Goal: Transaction & Acquisition: Download file/media

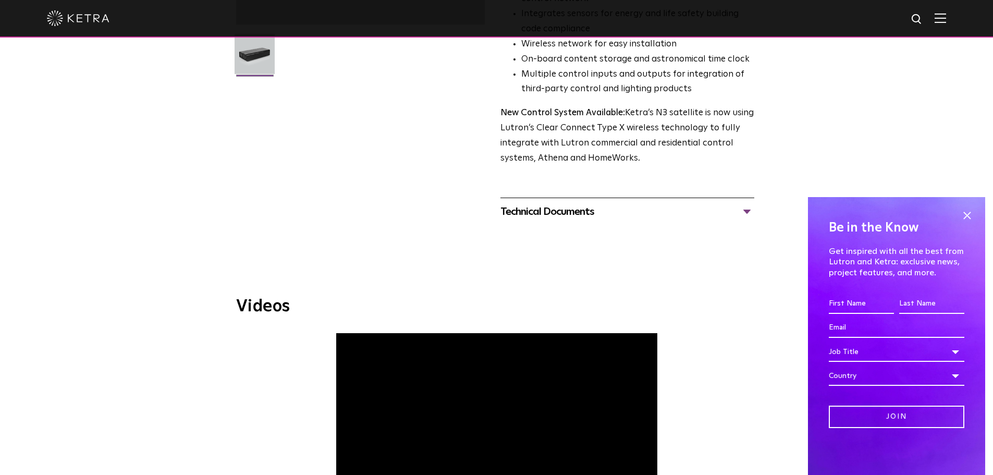
scroll to position [313, 0]
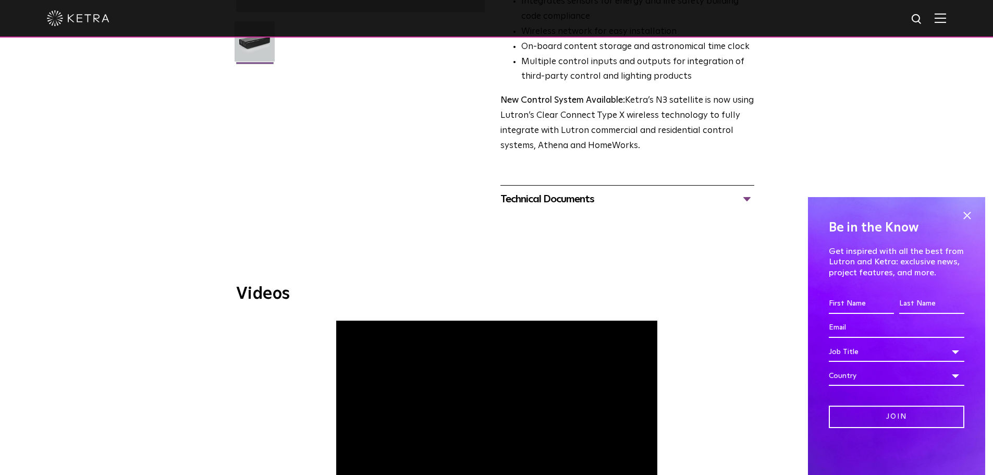
click at [674, 197] on div "Technical Documents" at bounding box center [627, 199] width 254 height 17
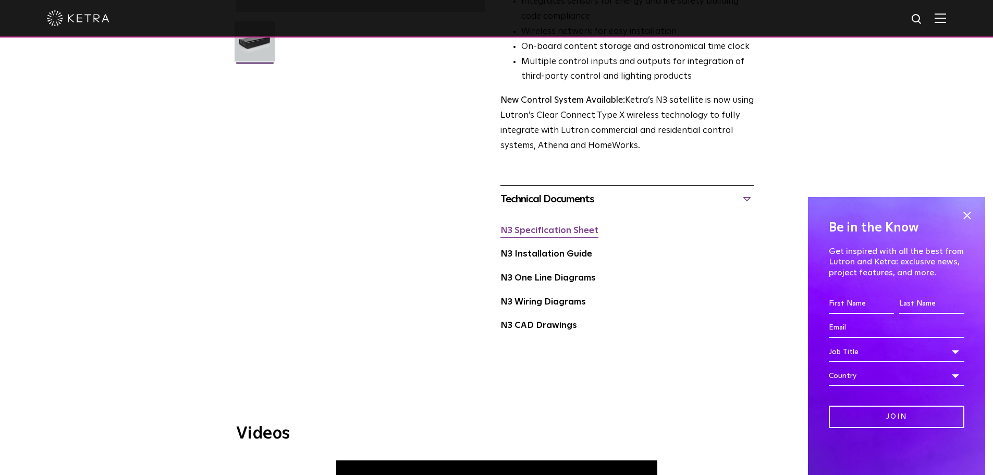
click at [580, 233] on link "N3 Specification Sheet" at bounding box center [549, 230] width 98 height 9
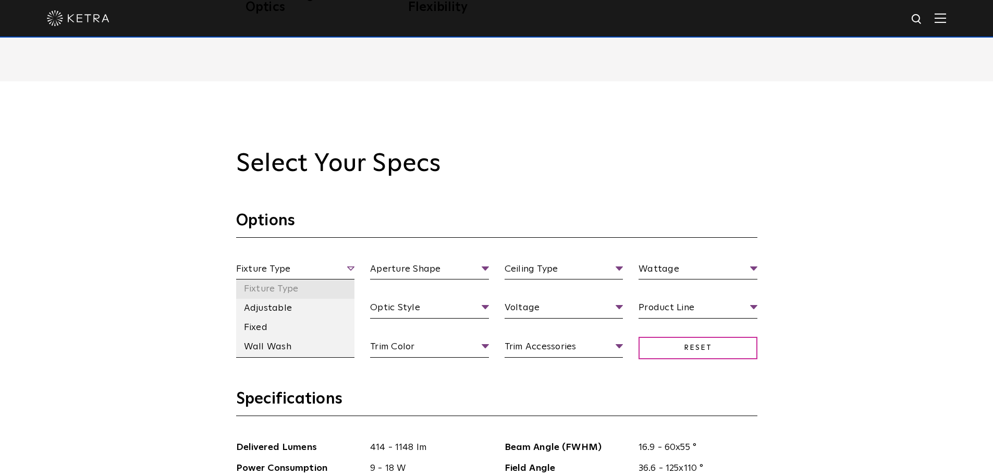
scroll to position [973, 0]
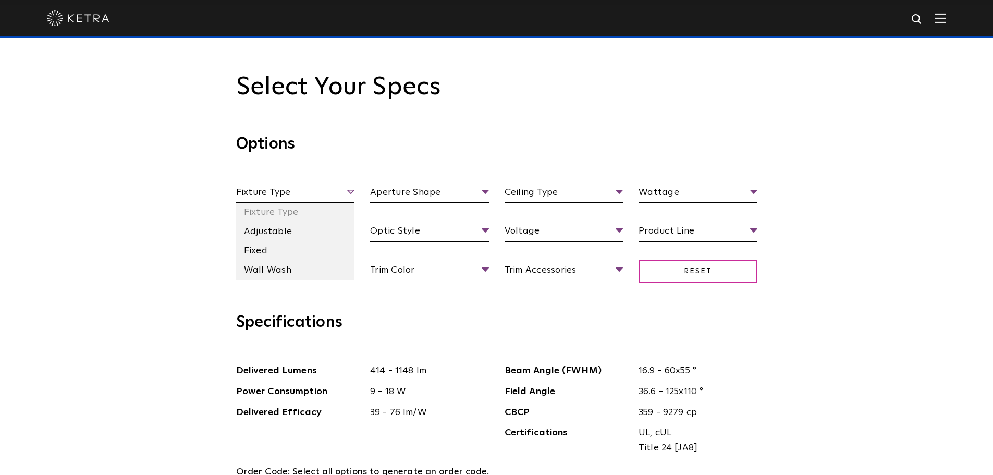
click at [349, 186] on span "Fixture Type" at bounding box center [295, 194] width 119 height 18
click at [282, 246] on li "Fixed" at bounding box center [295, 250] width 119 height 19
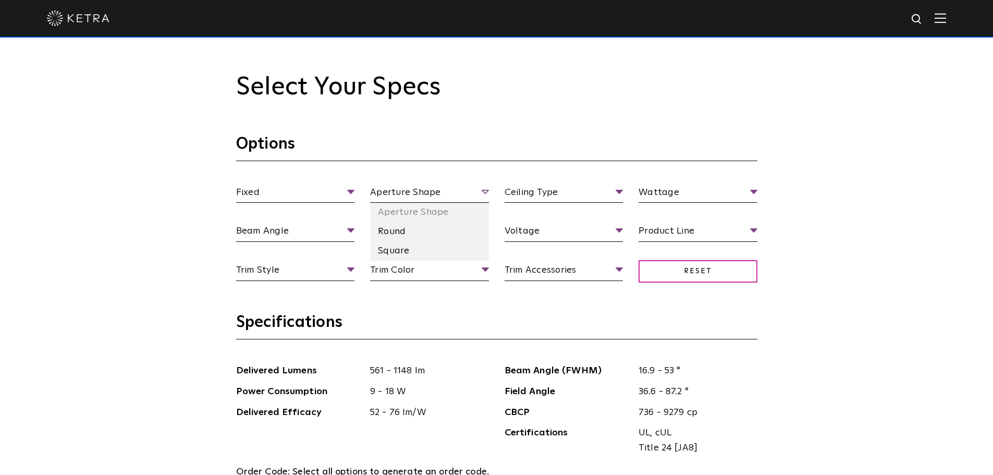
click at [432, 187] on span "Aperture Shape" at bounding box center [429, 194] width 119 height 18
click at [409, 249] on li "Square" at bounding box center [429, 250] width 119 height 19
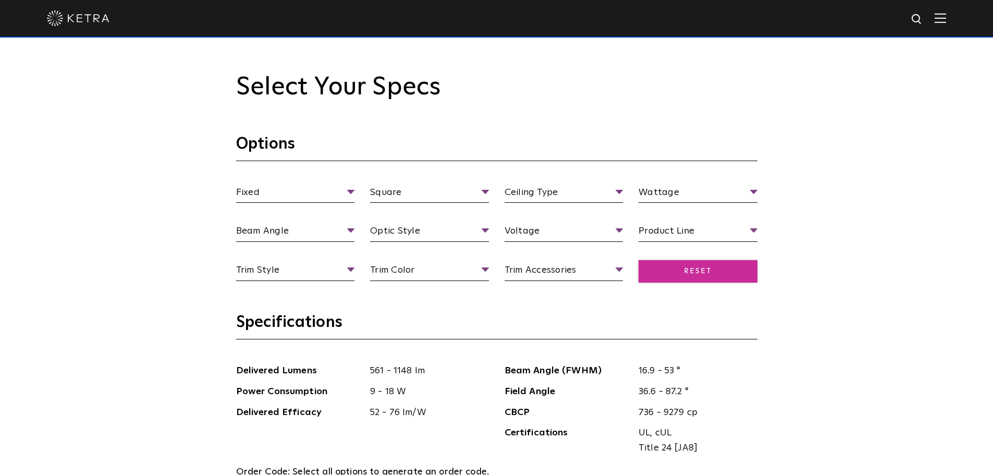
click at [675, 271] on span "Reset" at bounding box center [697, 271] width 119 height 22
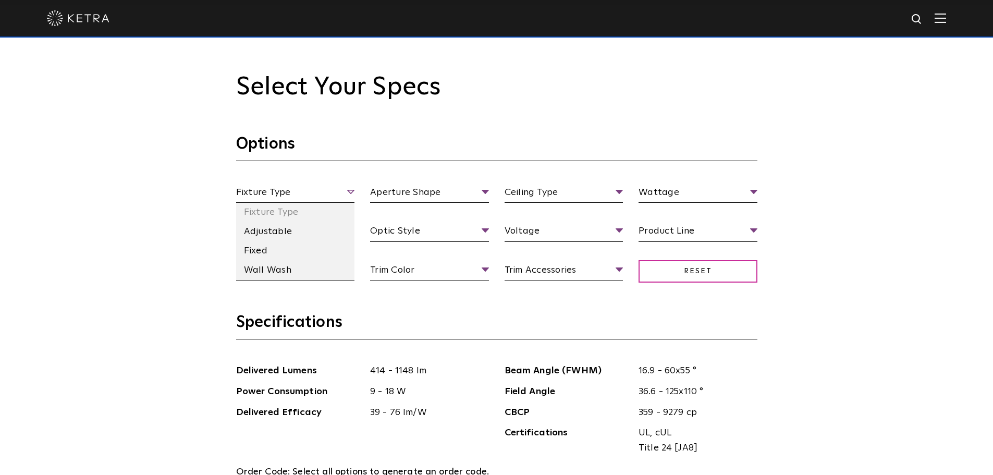
click at [317, 196] on span "Fixture Type" at bounding box center [295, 194] width 119 height 18
click at [298, 252] on li "Fixed" at bounding box center [295, 250] width 119 height 19
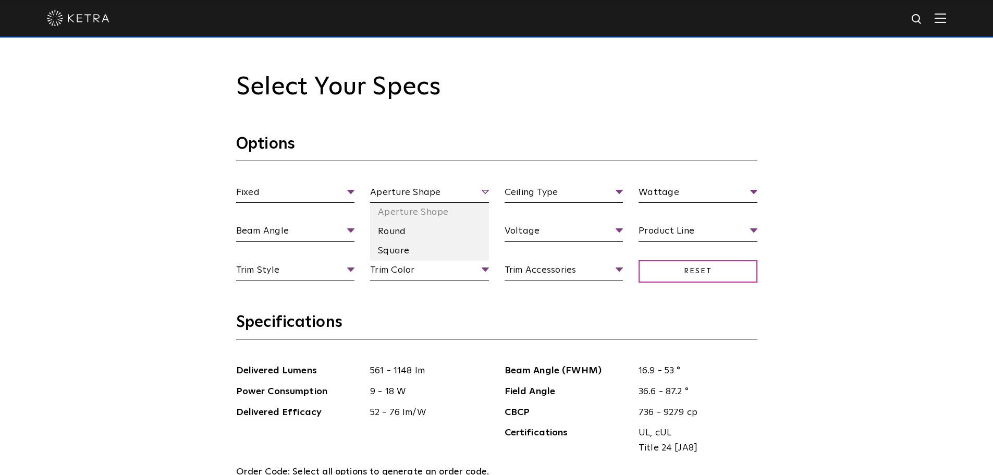
click at [395, 194] on span "Aperture Shape" at bounding box center [429, 194] width 119 height 18
click at [401, 246] on li "Square" at bounding box center [429, 250] width 119 height 19
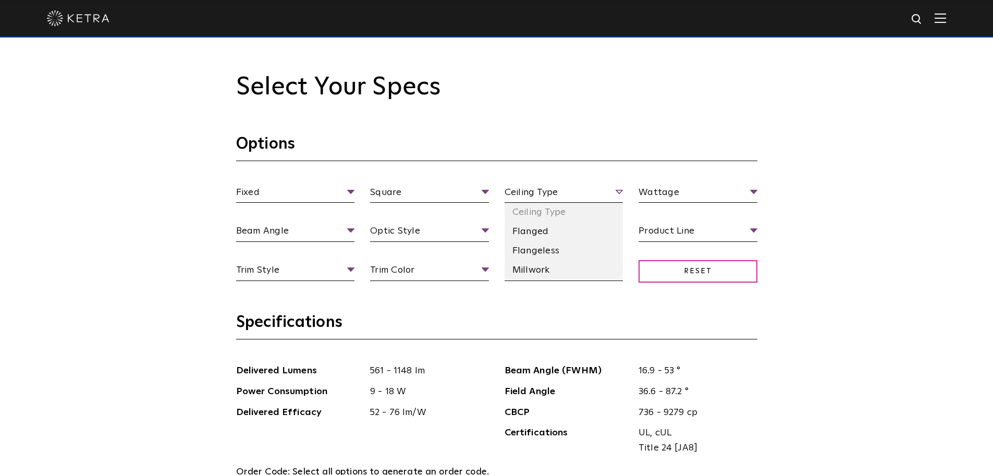
click at [537, 193] on span "Ceiling Type" at bounding box center [564, 194] width 119 height 18
click at [564, 267] on li "Millwork" at bounding box center [564, 270] width 119 height 19
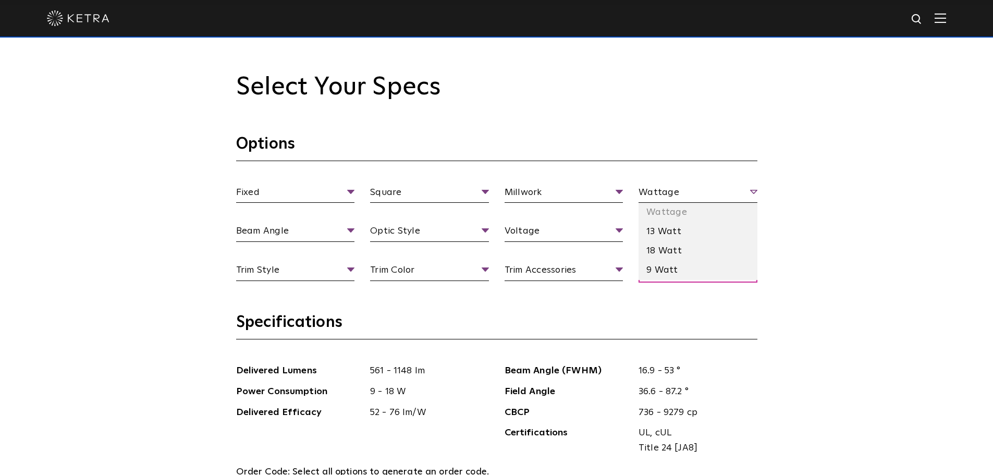
click at [670, 193] on span "Wattage" at bounding box center [697, 194] width 119 height 18
click at [676, 248] on li "18 Watt" at bounding box center [697, 250] width 119 height 19
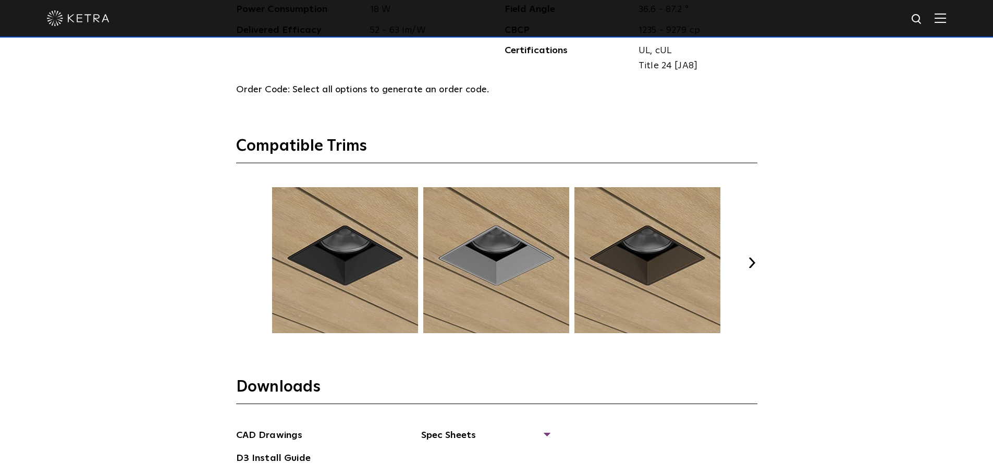
scroll to position [1598, 0]
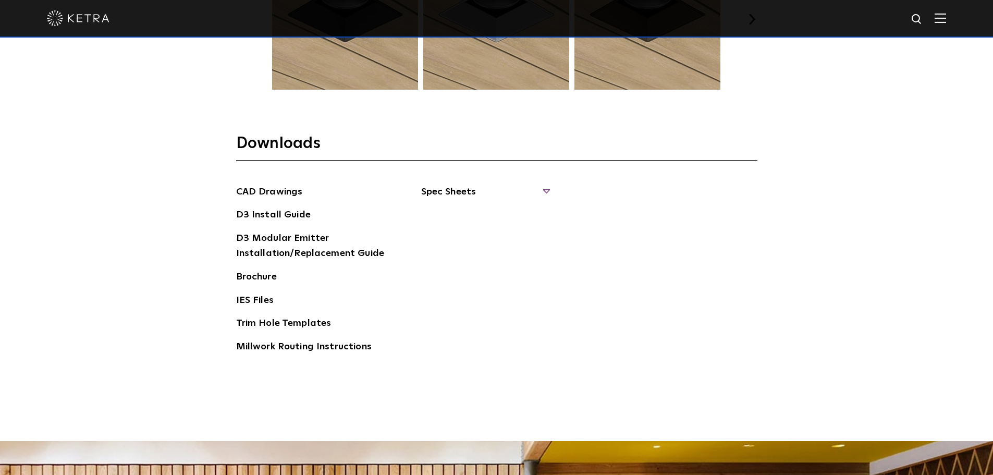
click at [449, 189] on span "Spec Sheets" at bounding box center [485, 195] width 128 height 23
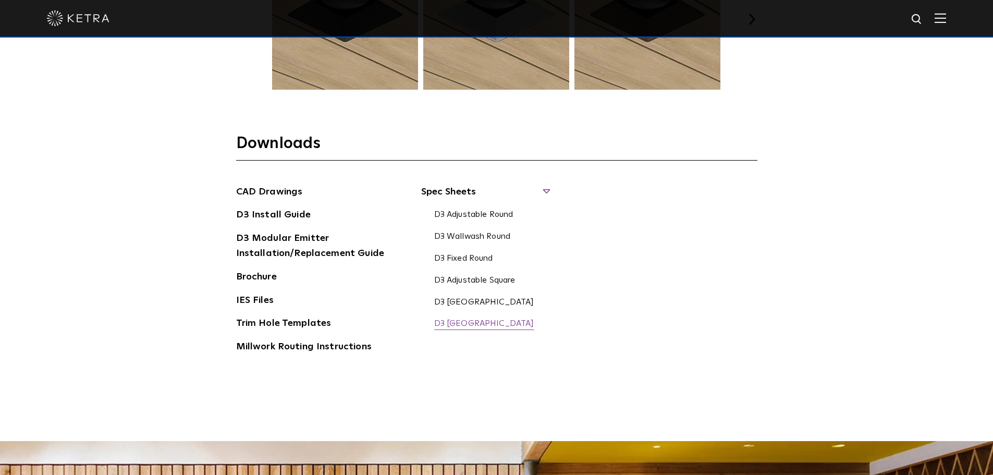
click at [485, 322] on link "D3 Fixed Square" at bounding box center [484, 323] width 100 height 11
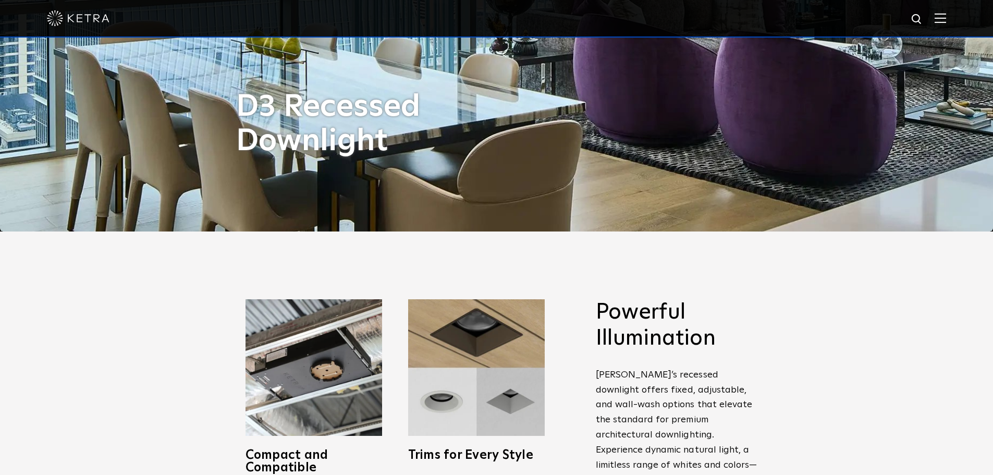
scroll to position [0, 0]
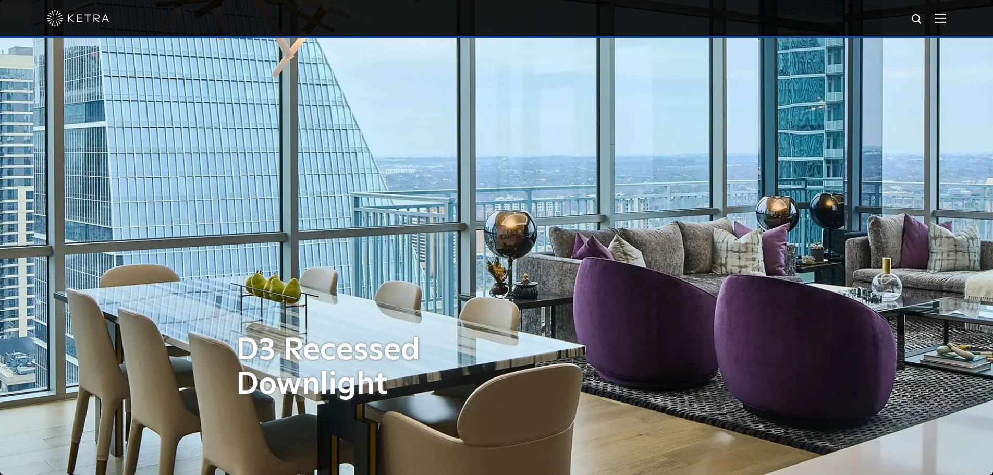
click at [922, 20] on img at bounding box center [917, 19] width 13 height 13
type input "s30"
click at [884, 11] on button "Search" at bounding box center [892, 19] width 16 height 16
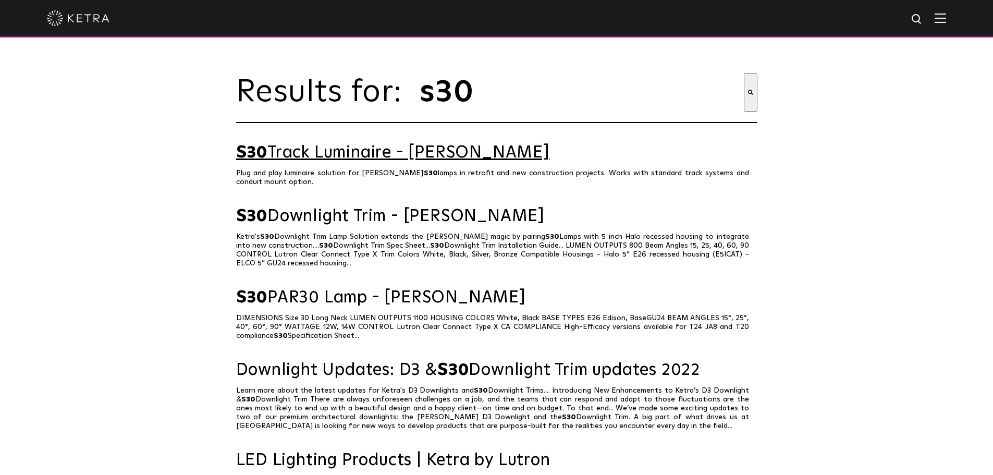
click at [334, 156] on link "S30 Track Luminaire - Ketra" at bounding box center [496, 153] width 521 height 18
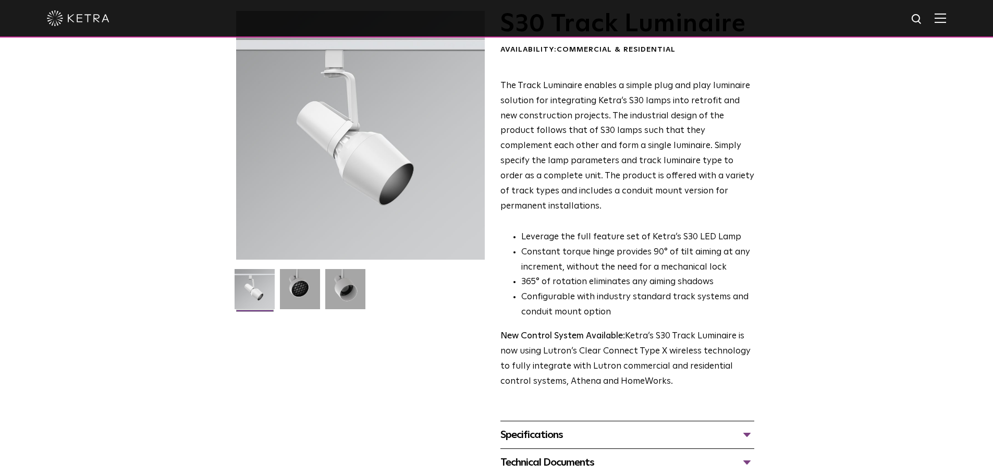
scroll to position [243, 0]
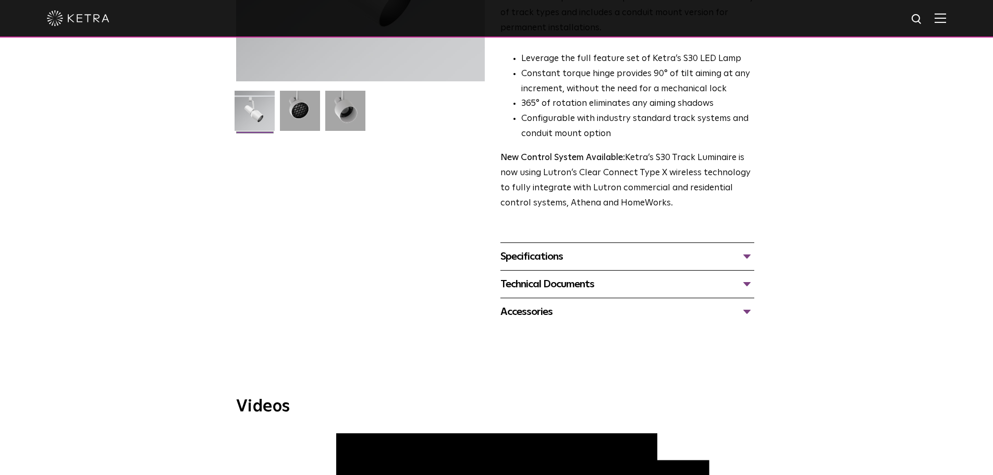
click at [583, 248] on div "Specifications" at bounding box center [627, 256] width 254 height 17
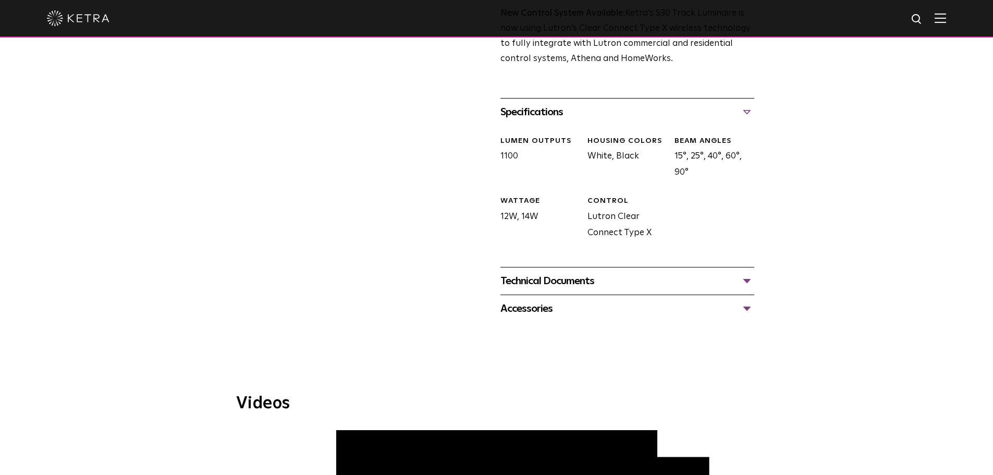
scroll to position [452, 0]
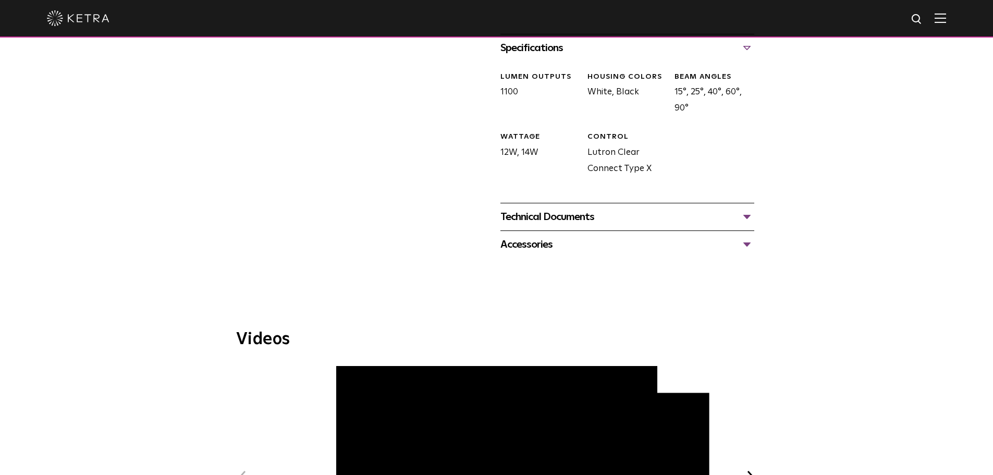
click at [574, 208] on div "Technical Documents" at bounding box center [627, 216] width 254 height 17
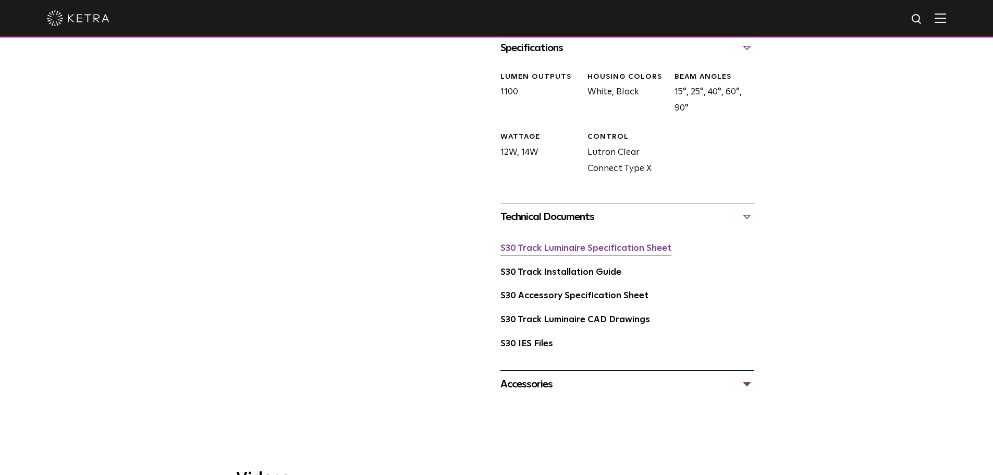
click at [624, 244] on link "S30 Track Luminaire Specification Sheet" at bounding box center [585, 248] width 171 height 9
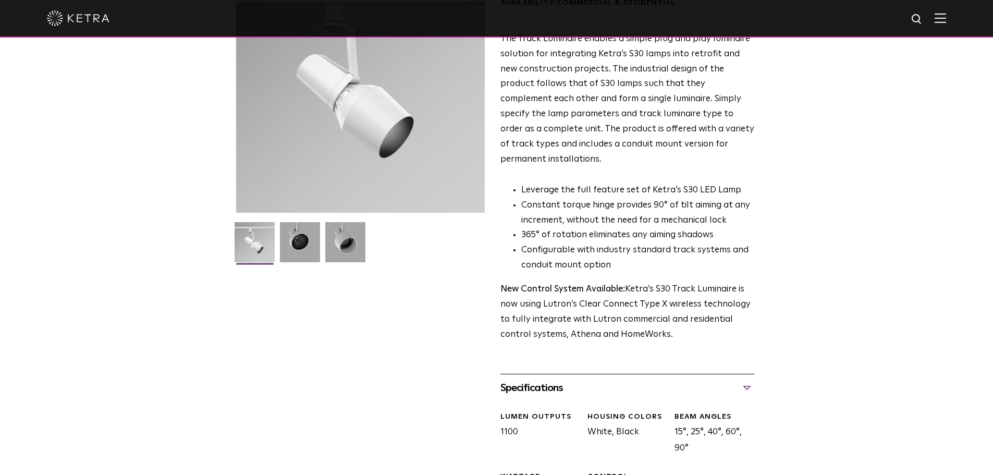
scroll to position [0, 0]
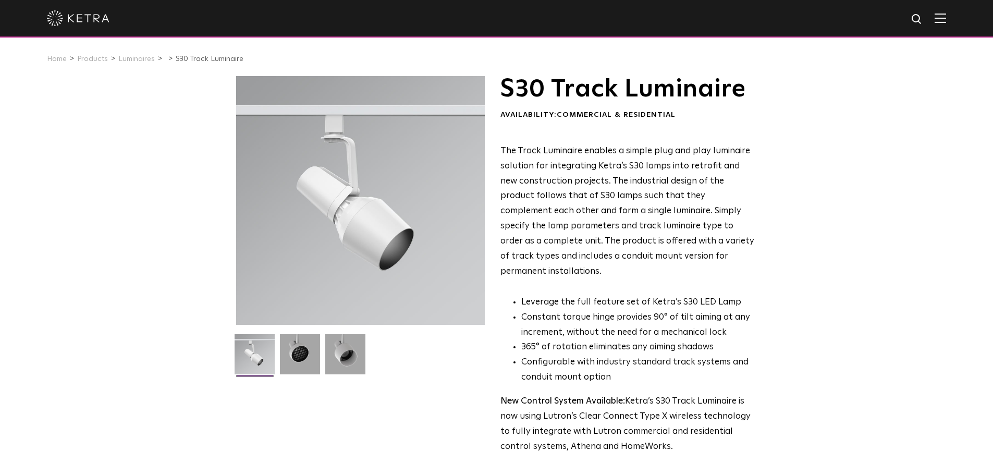
click at [924, 23] on img at bounding box center [917, 19] width 13 height 13
click at [803, 18] on input "text" at bounding box center [817, 19] width 133 height 23
type input "LS0"
click at [884, 11] on button "Search" at bounding box center [892, 19] width 16 height 16
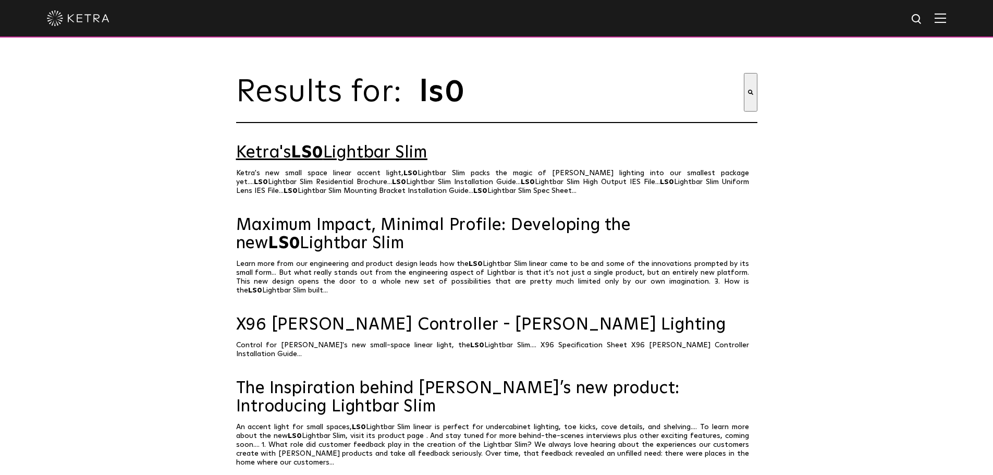
click at [365, 160] on link "Ketra's LS0 Lightbar Slim" at bounding box center [496, 153] width 521 height 18
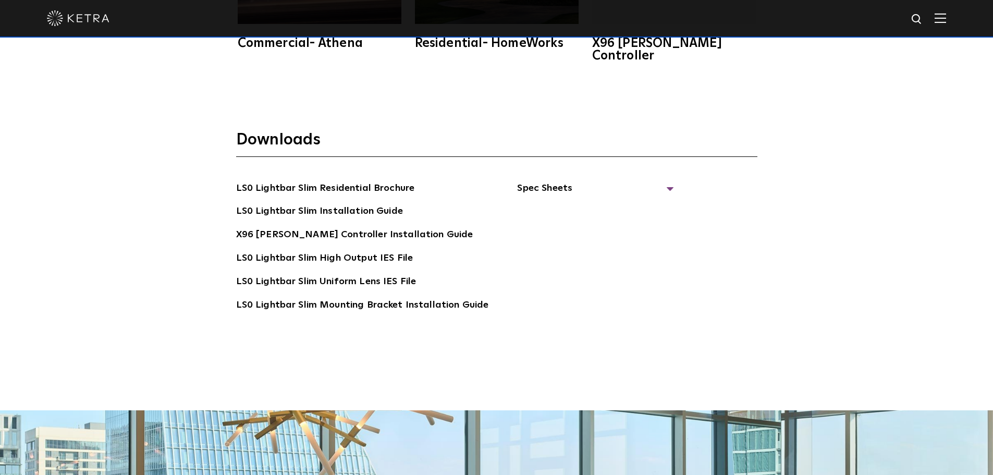
scroll to position [2154, 0]
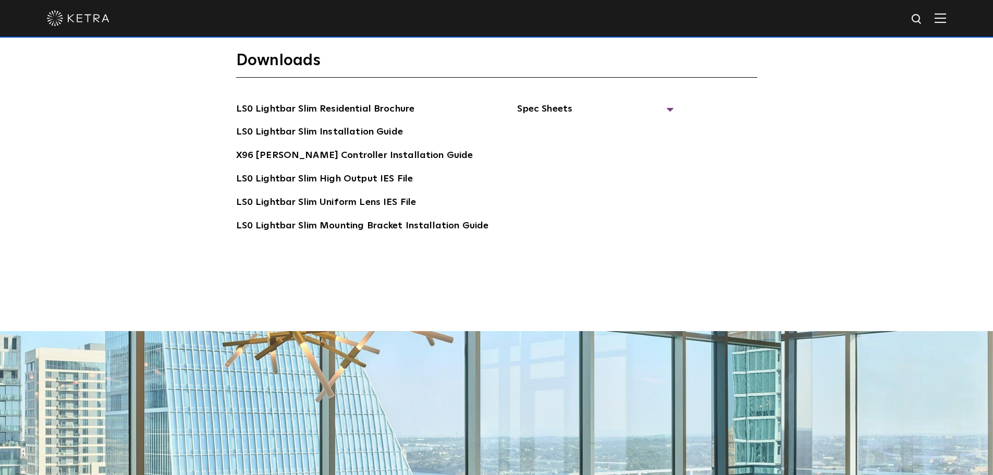
click at [545, 86] on section "Downloads LS0 Lightbar Slim Residential Brochure LS0 Lightbar Slim Installation…" at bounding box center [496, 157] width 521 height 213
click at [545, 102] on span "Spec Sheets" at bounding box center [595, 113] width 156 height 23
click at [622, 124] on link "LS0 Lightbar Slim Spec Sheet" at bounding box center [597, 132] width 134 height 17
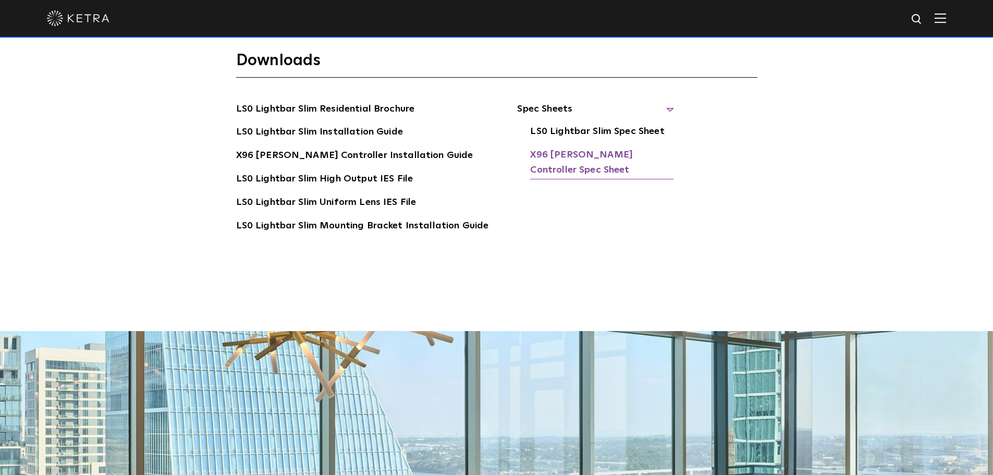
click at [593, 147] on link "X96 [PERSON_NAME] Controller Spec Sheet" at bounding box center [601, 163] width 143 height 32
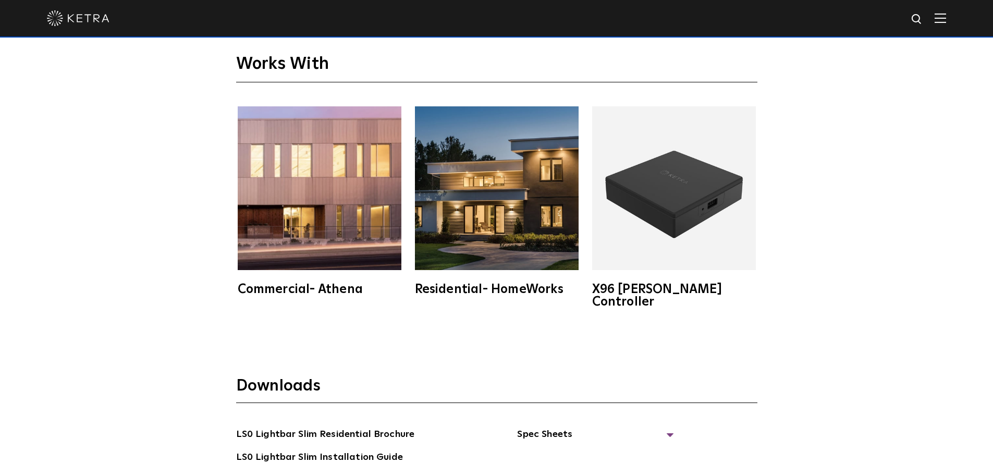
scroll to position [1834, 0]
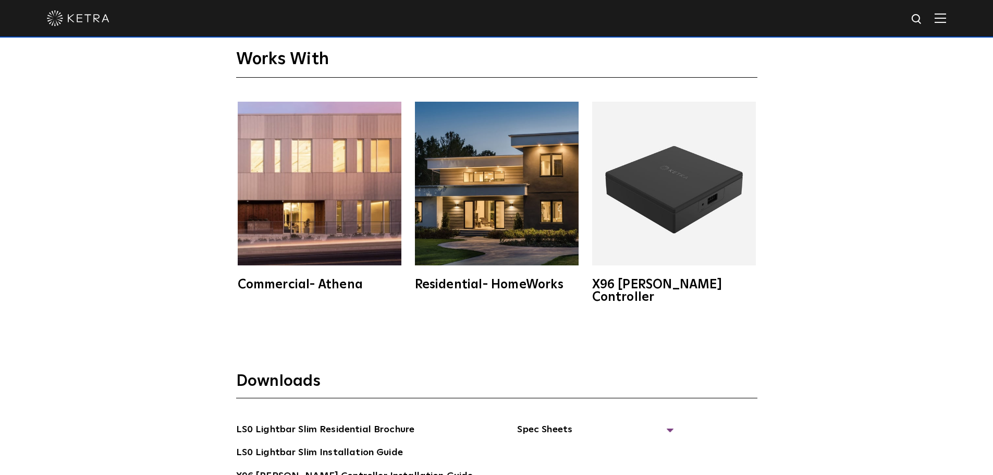
click at [276, 285] on div "Commercial- Athena" at bounding box center [320, 284] width 164 height 13
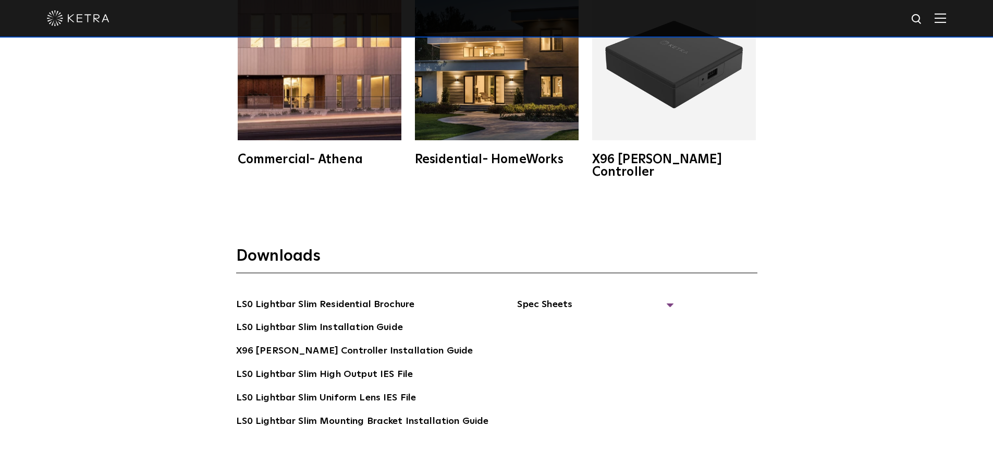
scroll to position [1973, 0]
